Goal: Transaction & Acquisition: Obtain resource

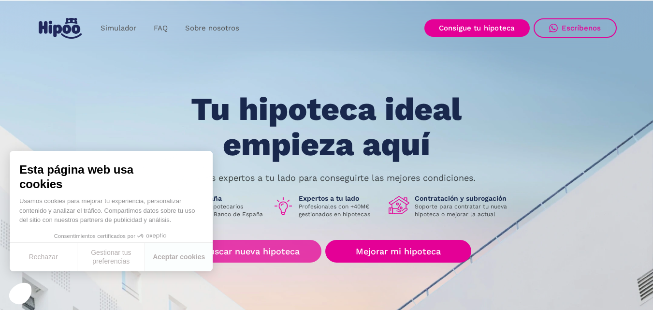
click at [252, 246] on link "Buscar nueva hipoteca" at bounding box center [252, 251] width 140 height 23
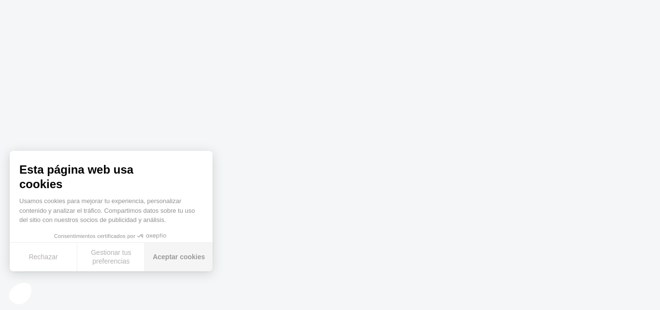
click at [162, 259] on font "Aceptar cookies" at bounding box center [179, 257] width 52 height 8
